Goal: Check status: Check status

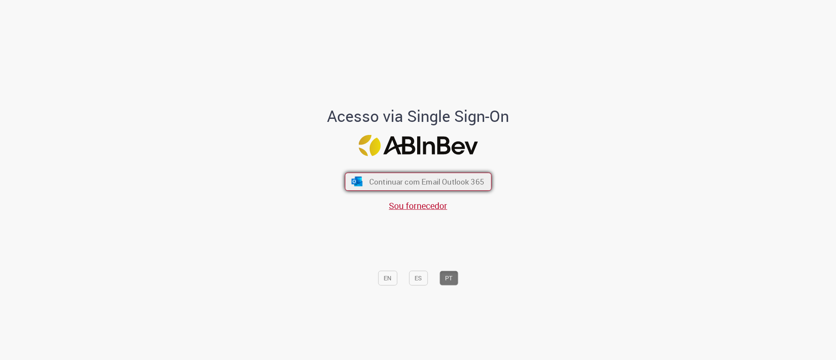
click at [400, 173] on button "Continuar com Email Outlook 365" at bounding box center [418, 182] width 147 height 18
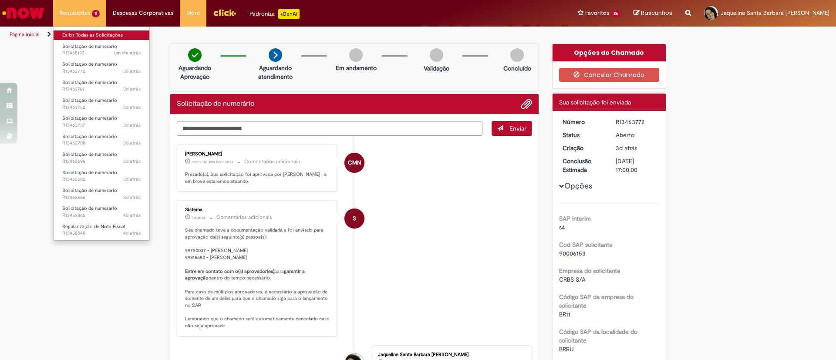
click at [85, 34] on link "Exibir Todas as Solicitações" at bounding box center [102, 35] width 96 height 10
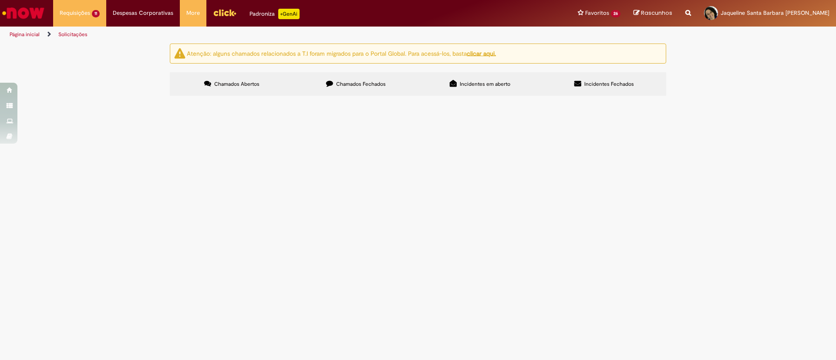
click at [0, 0] on td "ND 874229 PAGAMENTO" at bounding box center [0, 0] width 0 height 0
click at [0, 0] on span "ND 874229 PAGAMENTO" at bounding box center [0, 0] width 0 height 0
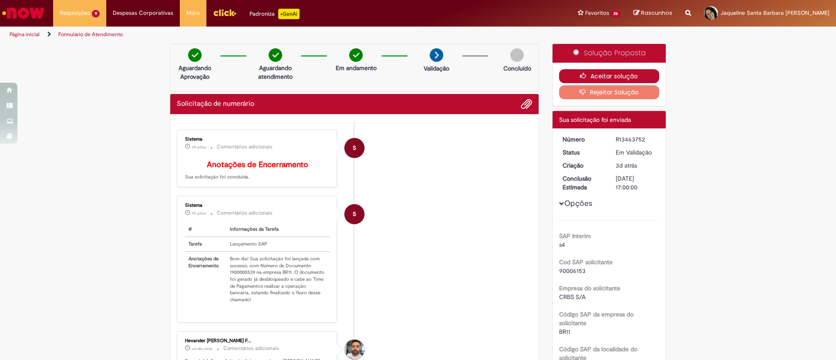
click at [623, 75] on button "Aceitar solução" at bounding box center [609, 76] width 101 height 14
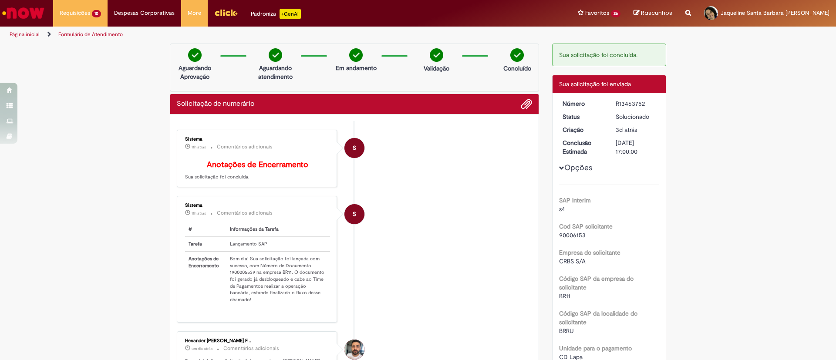
click at [423, 180] on li "S Sistema 11h atrás 11 horas atrás Comentários adicionais Anotações de Encerram…" at bounding box center [355, 159] width 356 height 58
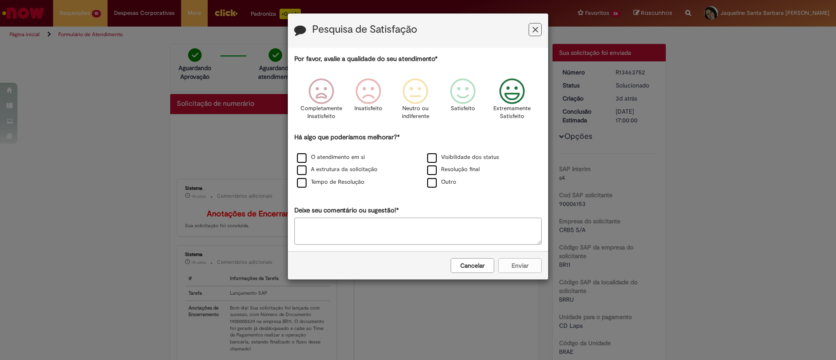
click at [512, 98] on icon "Feedback" at bounding box center [512, 91] width 33 height 26
click at [328, 160] on label "O atendimento em si" at bounding box center [331, 157] width 68 height 8
click at [338, 172] on label "A estrutura da solicitação" at bounding box center [337, 170] width 81 height 8
click at [344, 180] on label "Tempo de Resolução" at bounding box center [331, 182] width 68 height 8
click at [505, 261] on button "Enviar" at bounding box center [520, 265] width 44 height 15
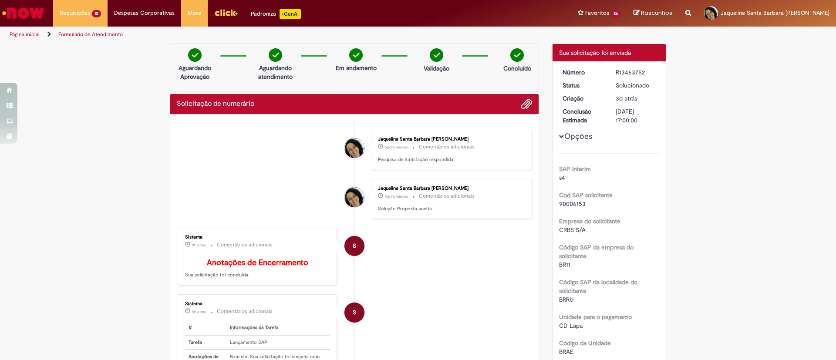
click at [418, 95] on div "Solicitação de numerário" at bounding box center [354, 104] width 369 height 20
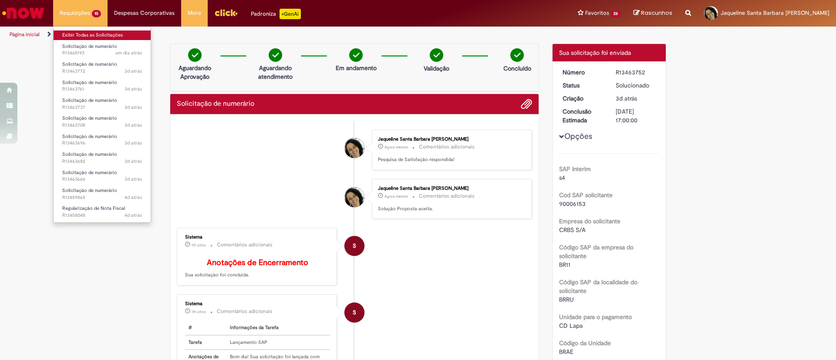
click at [107, 34] on link "Exibir Todas as Solicitações" at bounding box center [102, 35] width 97 height 10
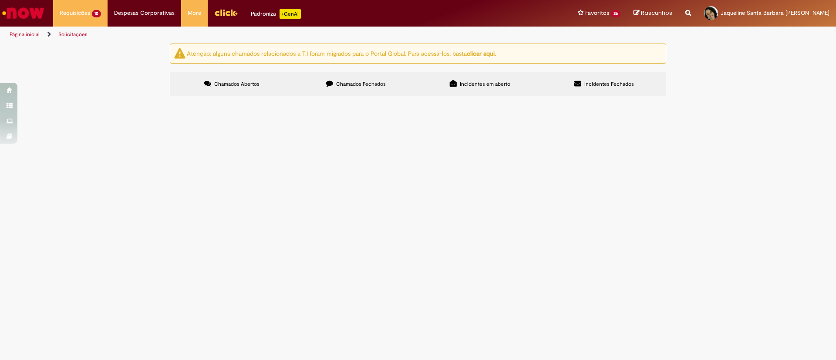
click at [0, 0] on td "ND 5721_PAGAMENTO REFERENTE A LOCAÇÃO DE CAMERAS" at bounding box center [0, 0] width 0 height 0
click at [0, 0] on span "ND 5721_PAGAMENTO REFERENTE A LOCAÇÃO DE CAMERAS" at bounding box center [0, 0] width 0 height 0
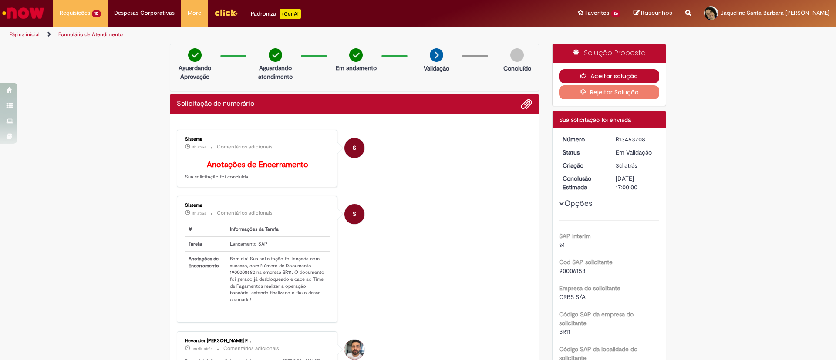
click at [572, 75] on button "Aceitar solução" at bounding box center [609, 76] width 101 height 14
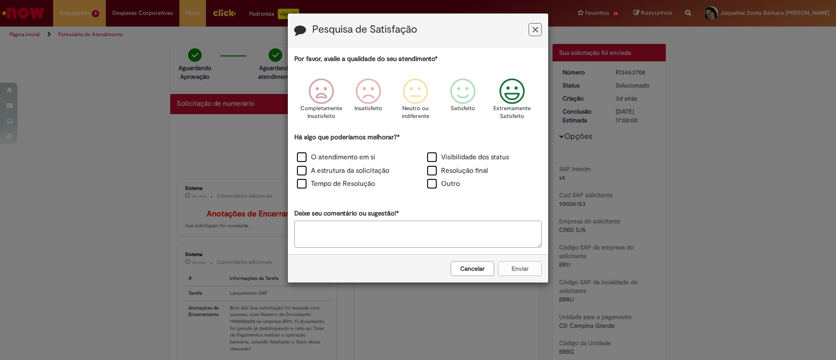
click at [513, 98] on icon "Feedback" at bounding box center [512, 91] width 33 height 26
click at [341, 157] on label "O atendimento em si" at bounding box center [336, 157] width 78 height 10
click at [345, 170] on label "A estrutura da solicitação" at bounding box center [343, 171] width 92 height 10
click at [351, 187] on label "Tempo de Resolução" at bounding box center [336, 184] width 78 height 10
click at [525, 271] on button "Enviar" at bounding box center [520, 268] width 44 height 15
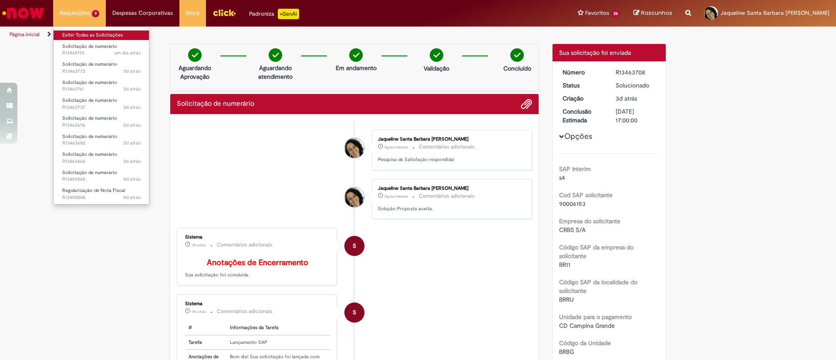
click at [105, 31] on link "Exibir Todas as Solicitações" at bounding box center [102, 35] width 96 height 10
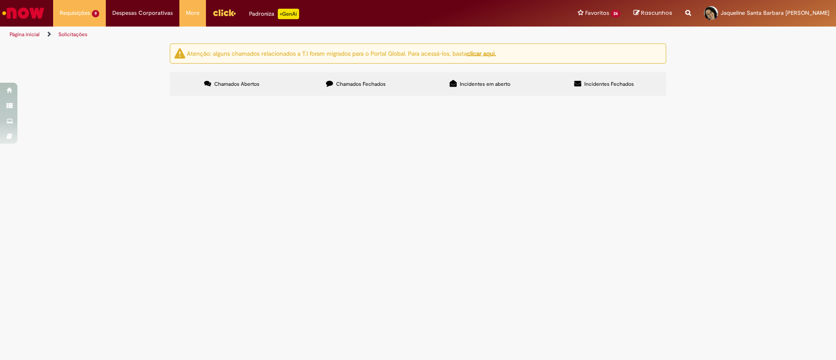
click at [0, 0] on td "PAGAMENTO DA LOCAÇÃO DE CAMERAS_ND 5710" at bounding box center [0, 0] width 0 height 0
click at [0, 0] on span "PAGAMENTO DA LOCAÇÃO DE CAMERAS_ND 5710" at bounding box center [0, 0] width 0 height 0
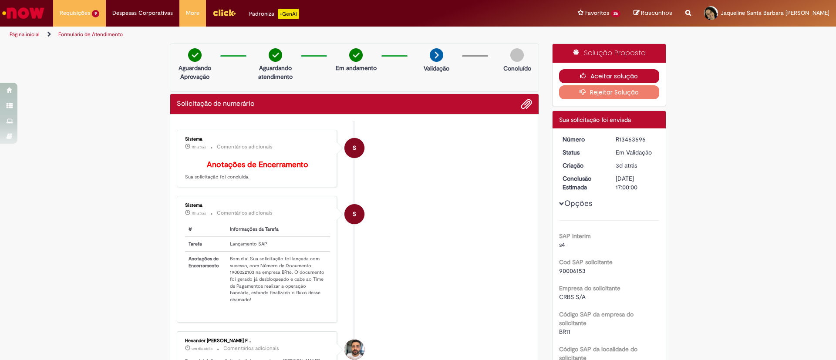
click at [602, 73] on button "Aceitar solução" at bounding box center [609, 76] width 101 height 14
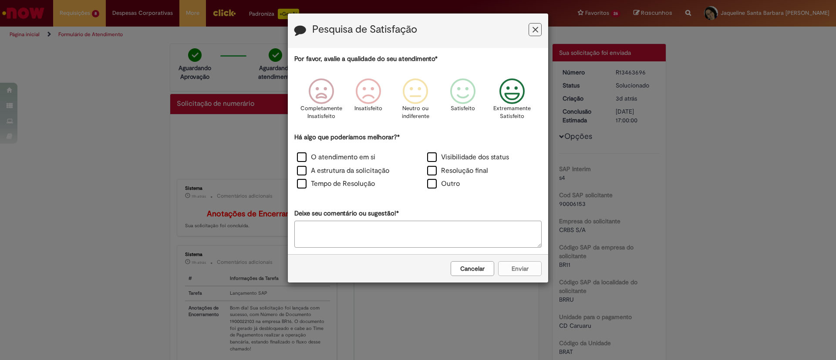
click at [506, 99] on icon "Feedback" at bounding box center [512, 91] width 33 height 26
click at [357, 157] on label "O atendimento em si" at bounding box center [336, 157] width 78 height 10
click at [366, 172] on label "A estrutura da solicitação" at bounding box center [343, 171] width 92 height 10
click at [366, 179] on label "Tempo de Resolução" at bounding box center [336, 184] width 78 height 10
click at [515, 266] on button "Enviar" at bounding box center [520, 268] width 44 height 15
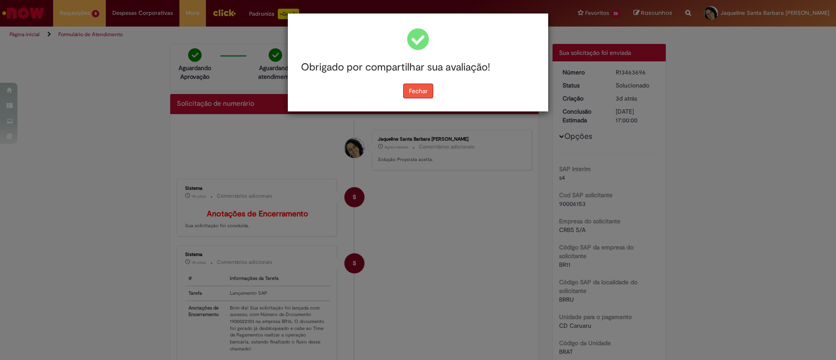
click at [419, 94] on button "Fechar" at bounding box center [418, 91] width 30 height 15
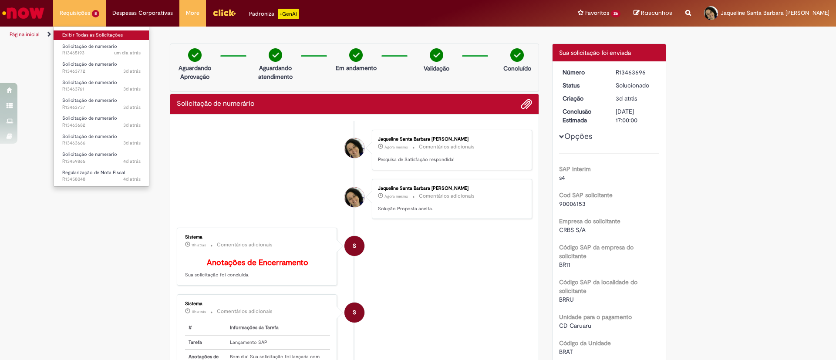
click at [90, 34] on link "Exibir Todas as Solicitações" at bounding box center [102, 35] width 96 height 10
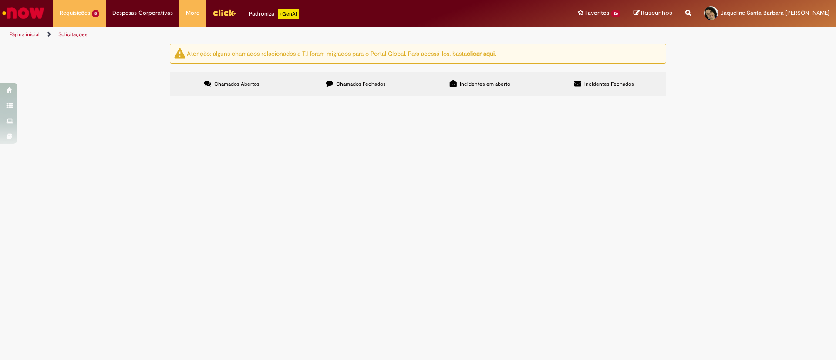
click at [0, 0] on span "PAGAMENTO DA LOCAÇÃO DAS CAMERAS_ND ND 5715" at bounding box center [0, 0] width 0 height 0
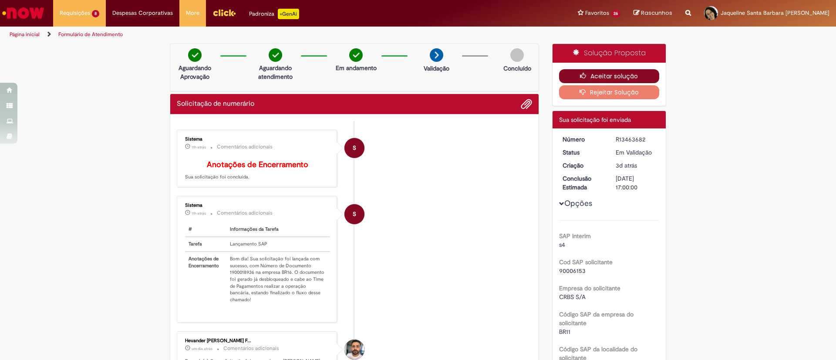
drag, startPoint x: 600, startPoint y: 68, endPoint x: 602, endPoint y: 79, distance: 11.4
click at [602, 79] on div "Aceitar solução Rejeitar Solução" at bounding box center [610, 84] width 114 height 43
click at [602, 79] on button "Aceitar solução" at bounding box center [609, 76] width 101 height 14
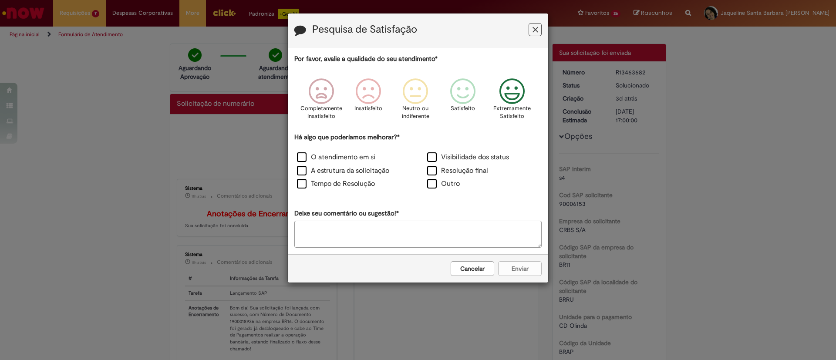
click at [511, 101] on icon "Feedback" at bounding box center [512, 91] width 33 height 26
click at [356, 157] on label "O atendimento em si" at bounding box center [336, 157] width 78 height 10
click at [357, 171] on label "A estrutura da solicitação" at bounding box center [343, 171] width 92 height 10
click at [357, 180] on label "Tempo de Resolução" at bounding box center [336, 184] width 78 height 10
click at [526, 262] on button "Enviar" at bounding box center [520, 268] width 44 height 15
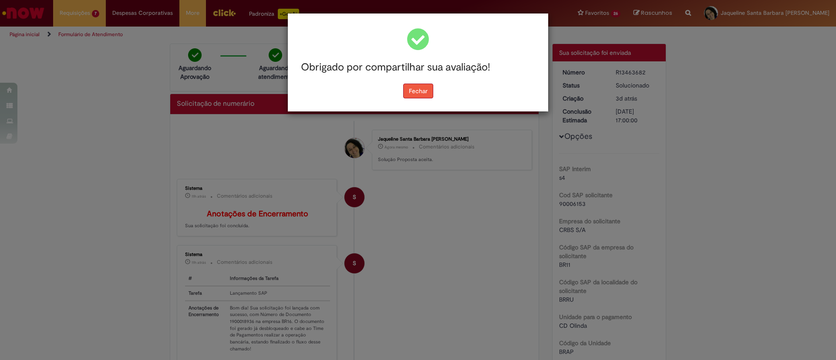
click at [417, 98] on button "Fechar" at bounding box center [418, 91] width 30 height 15
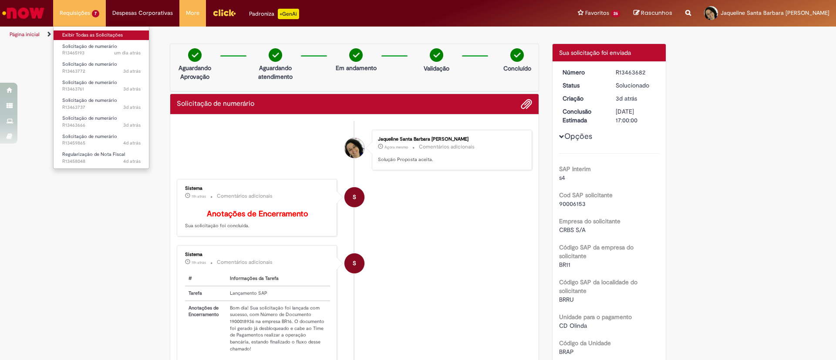
click at [97, 37] on link "Exibir Todas as Solicitações" at bounding box center [102, 35] width 96 height 10
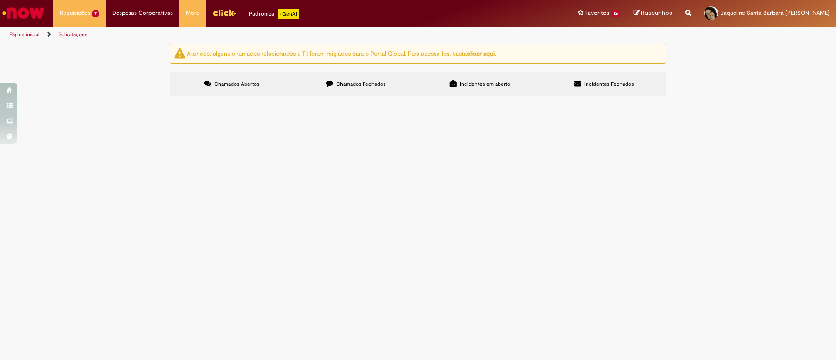
click at [0, 0] on span "Pagamento taxa do condominio das salas da GEO NE" at bounding box center [0, 0] width 0 height 0
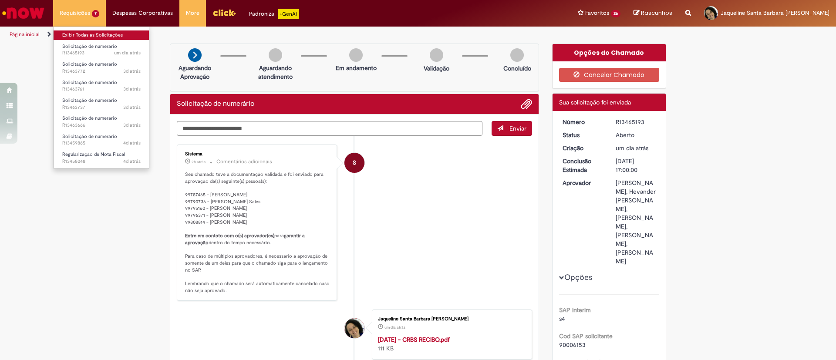
click at [81, 35] on link "Exibir Todas as Solicitações" at bounding box center [102, 35] width 96 height 10
